Goal: Obtain resource: Obtain resource

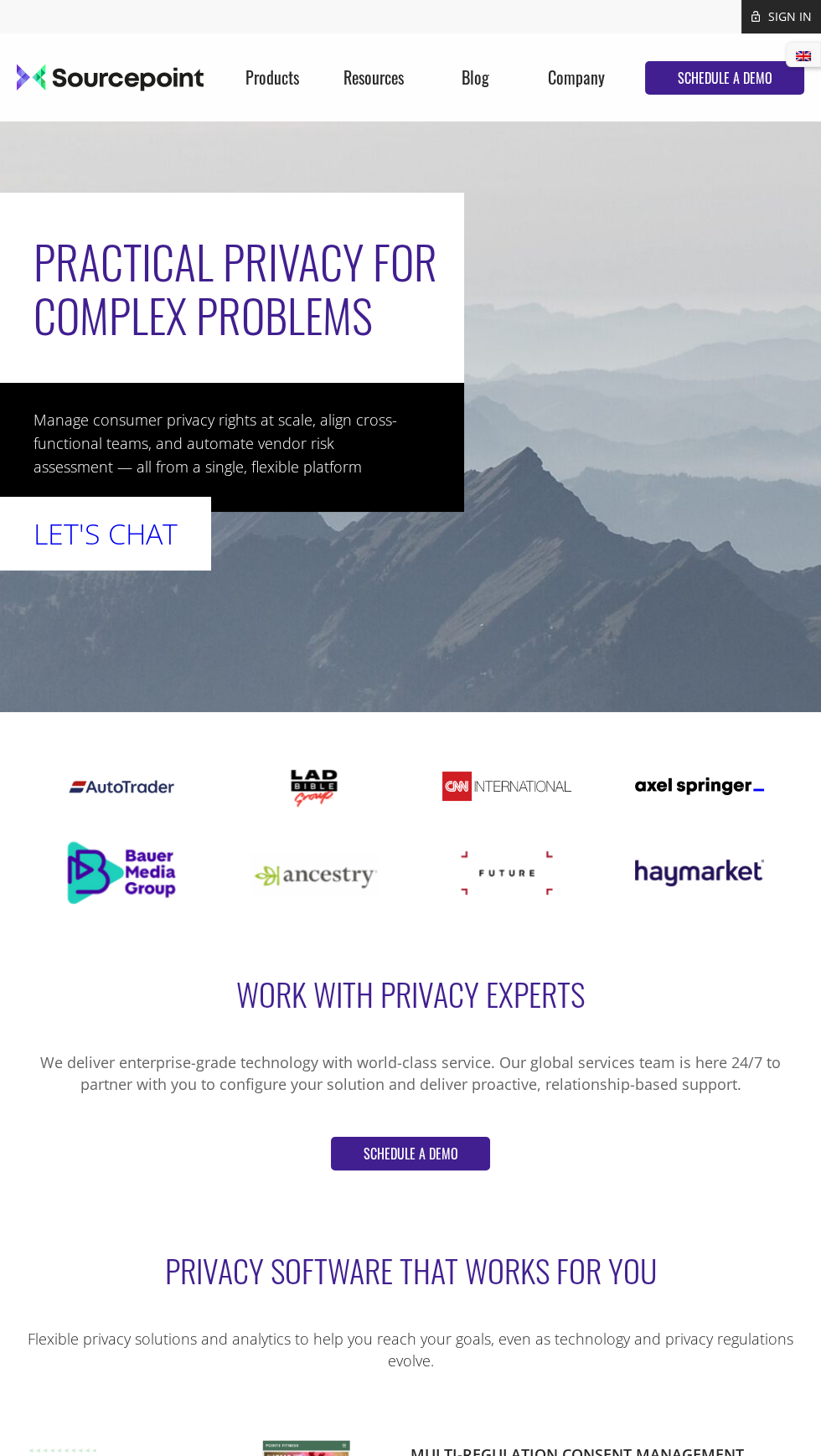
click at [160, 90] on img at bounding box center [110, 77] width 187 height 29
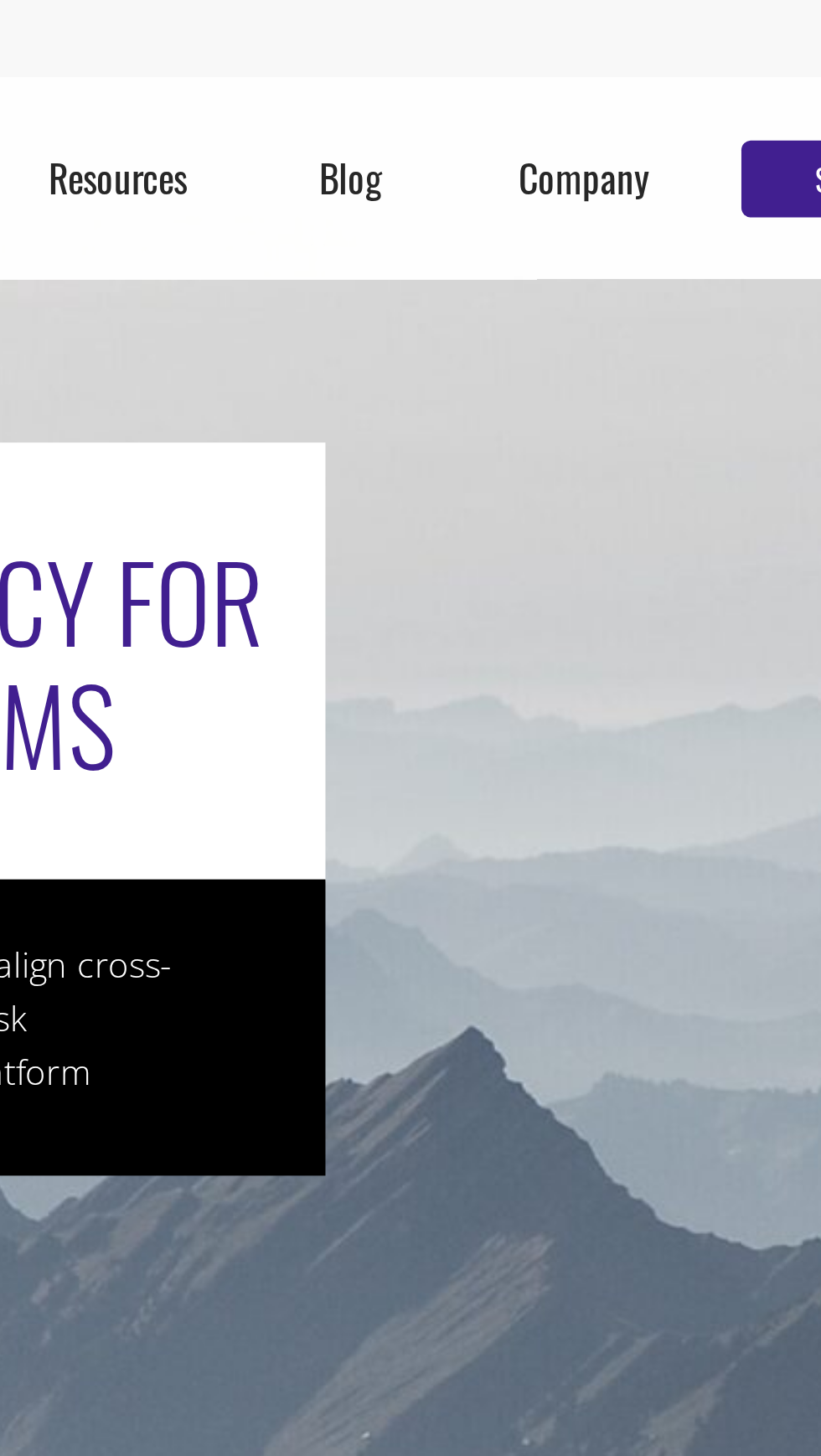
click at [614, 629] on div at bounding box center [410, 523] width 821 height 377
click at [610, 593] on div at bounding box center [410, 523] width 821 height 377
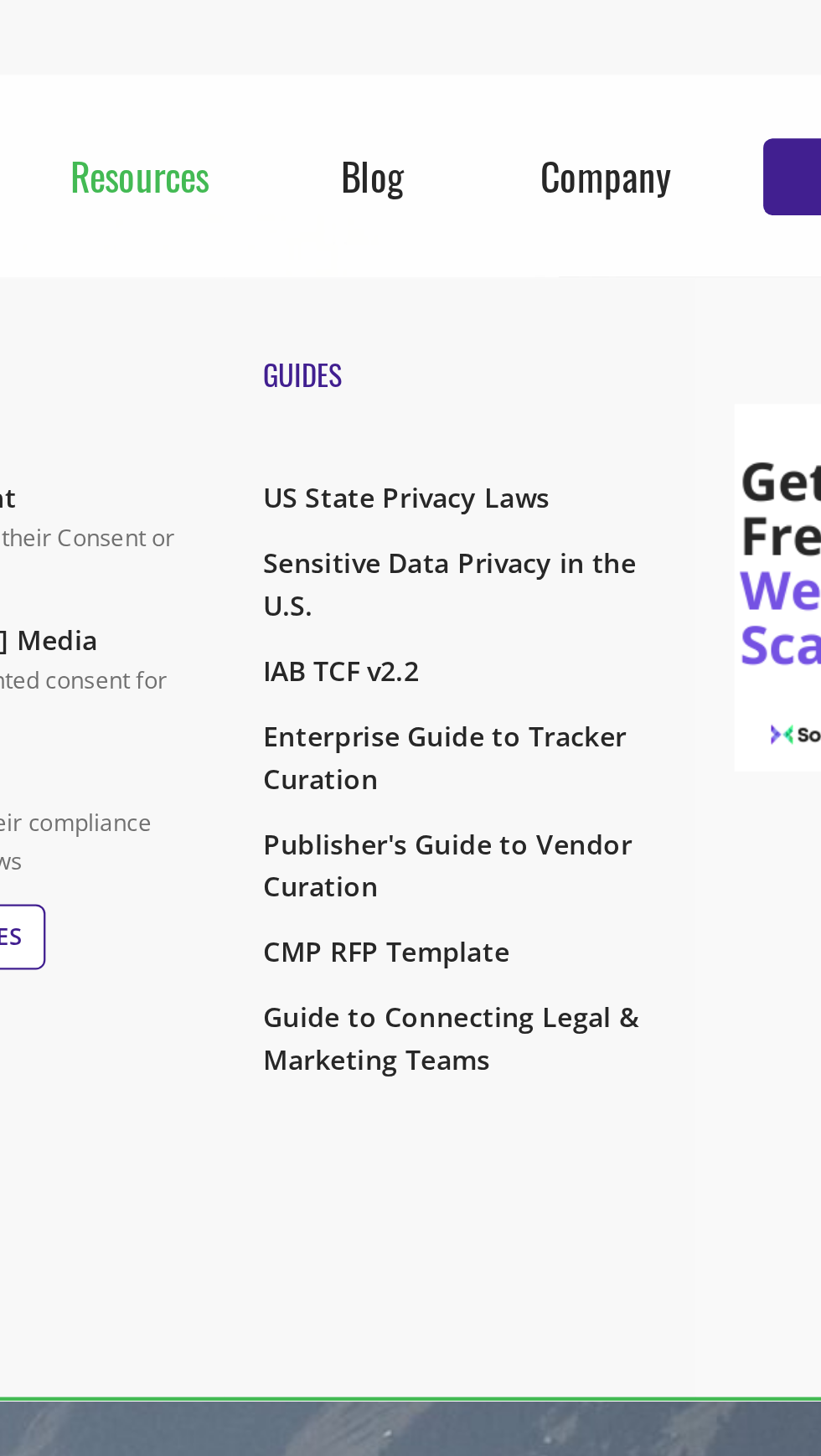
click at [388, 69] on div "Resources" at bounding box center [373, 77] width 101 height 88
click at [389, 65] on div "Resources" at bounding box center [373, 77] width 101 height 88
click at [435, 180] on h2 "GUIDES" at bounding box center [513, 172] width 172 height 48
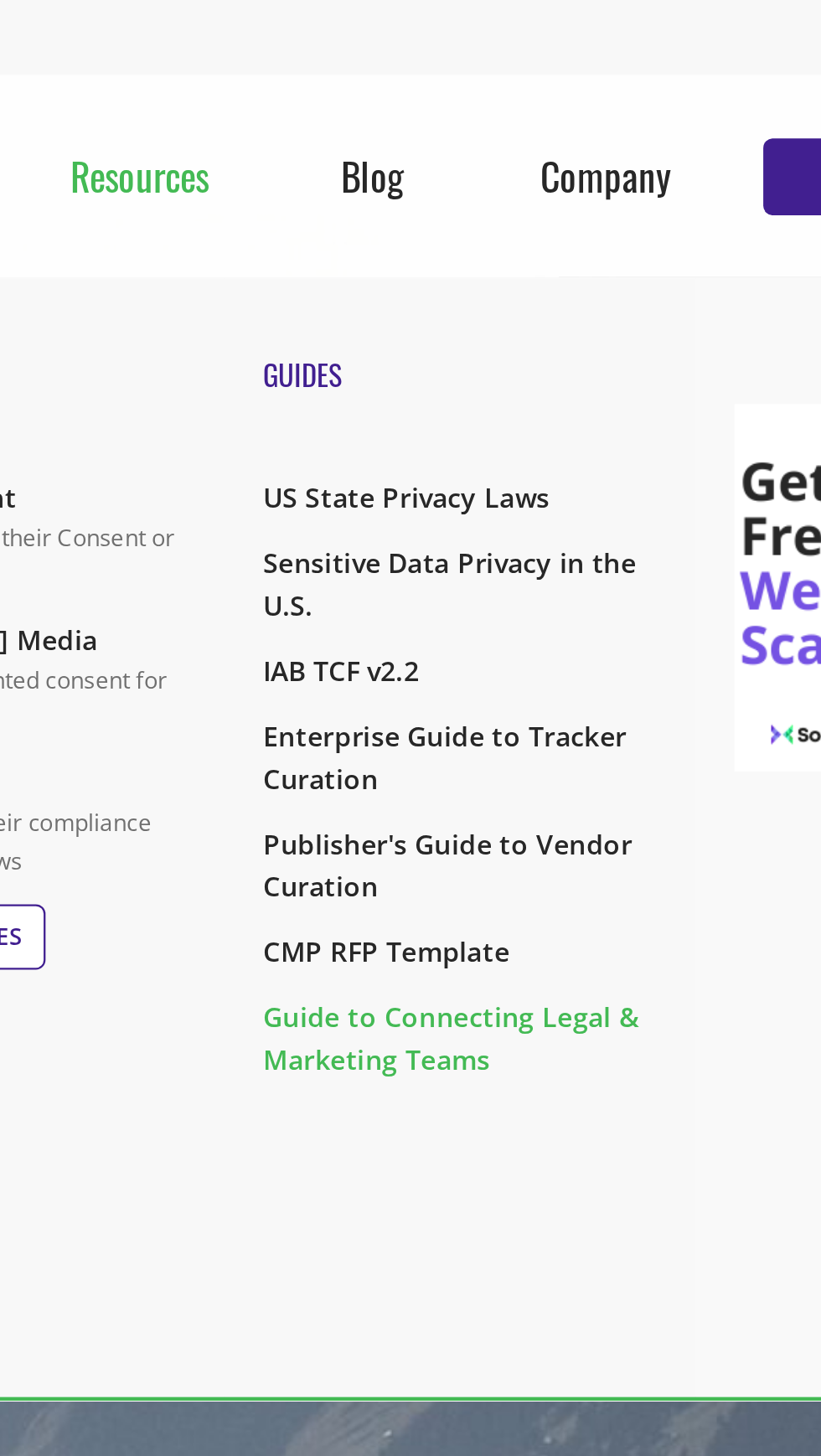
click at [577, 438] on link "Guide to Connecting Legal & Marketing Teams" at bounding box center [513, 454] width 172 height 37
